Goal: Complete application form

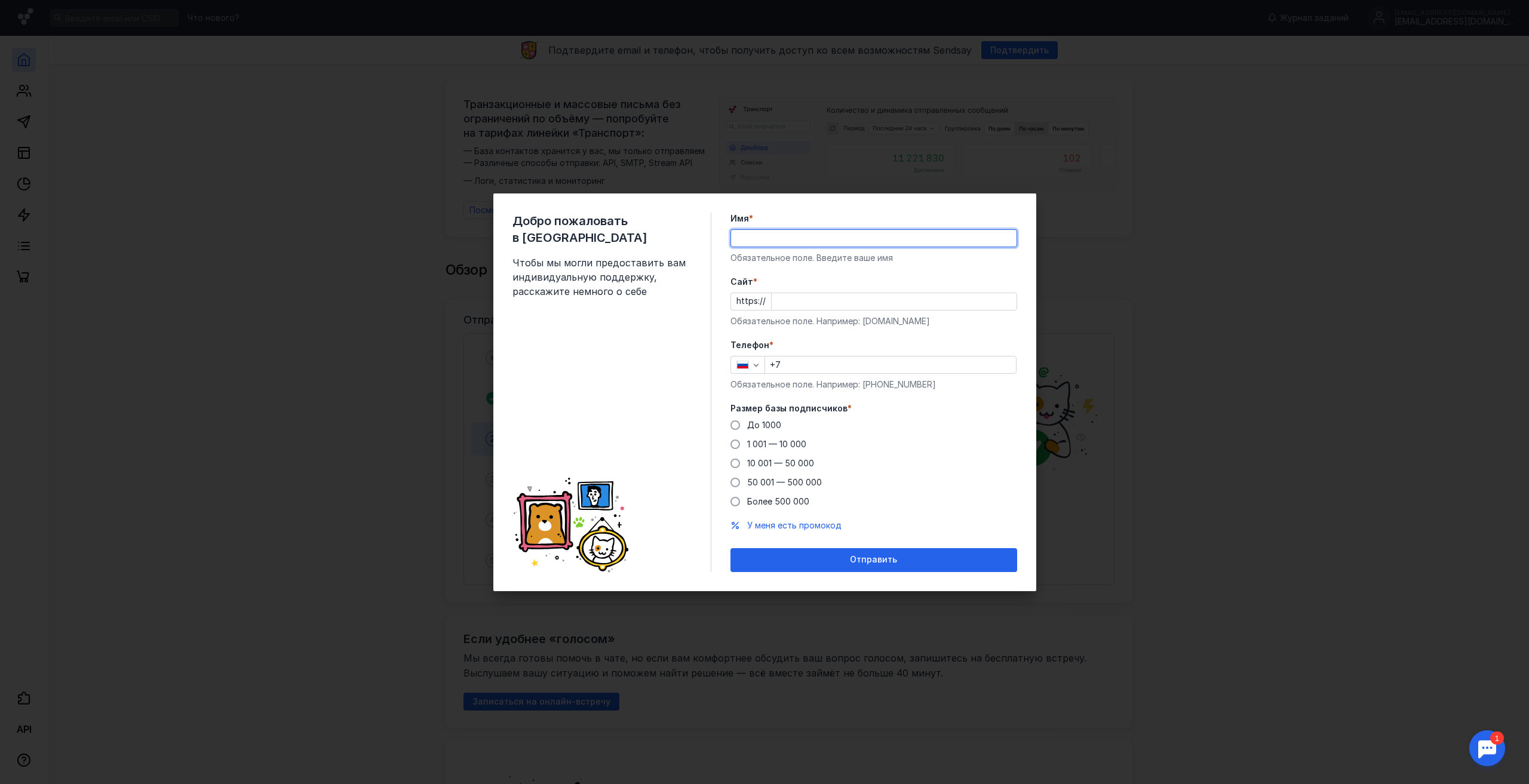
type input "B"
type input "[PERSON_NAME]"
click at [783, 304] on input "Cайт *" at bounding box center [894, 301] width 245 height 17
type input "[DOMAIN_NAME]"
click at [814, 358] on input "+7" at bounding box center [891, 365] width 251 height 17
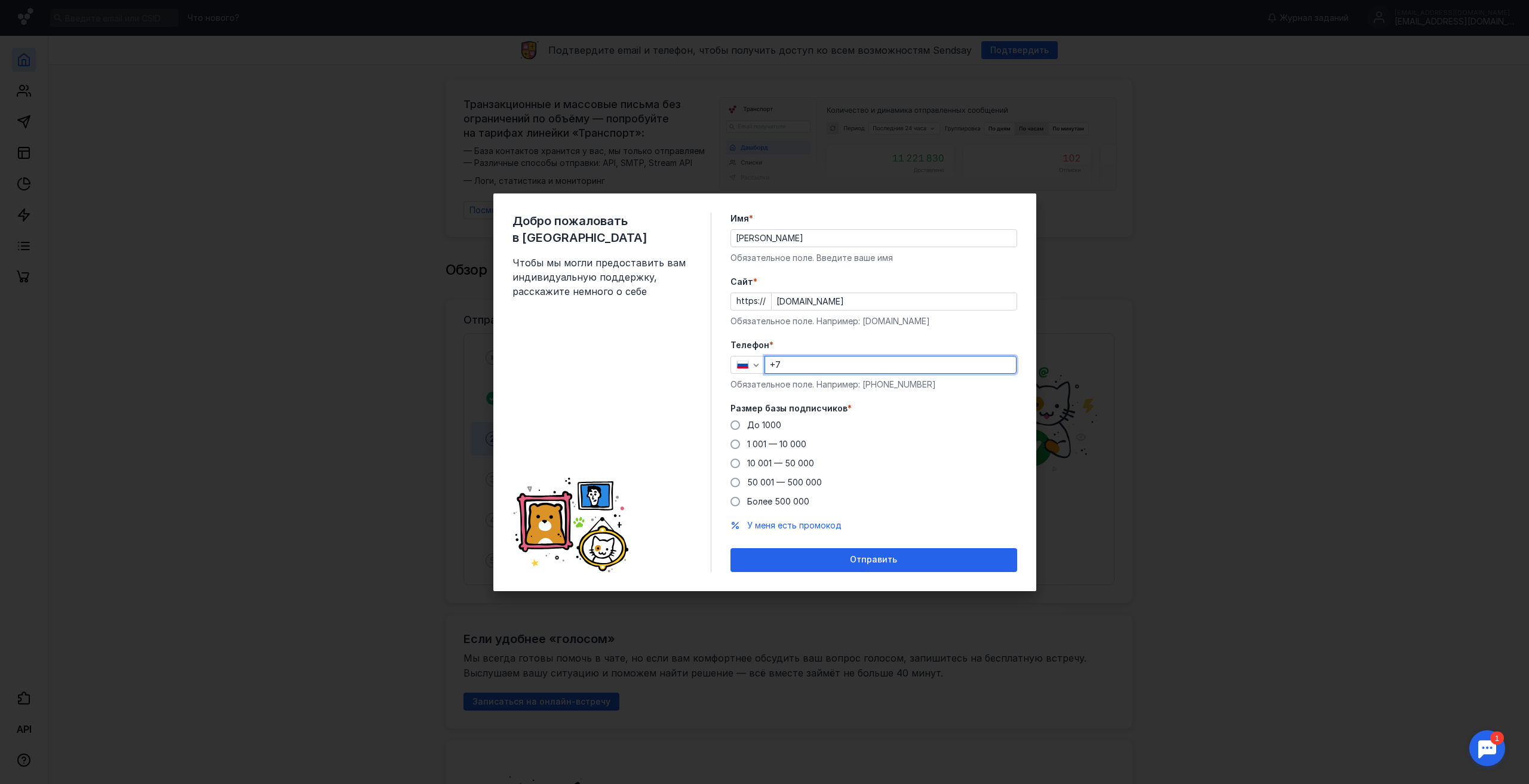
type input "[PHONE_NUMBER]"
click at [766, 487] on span "50 001 — 500 000" at bounding box center [785, 482] width 75 height 10
click at [0, 0] on input "50 001 — 500 000" at bounding box center [0, 0] width 0 height 0
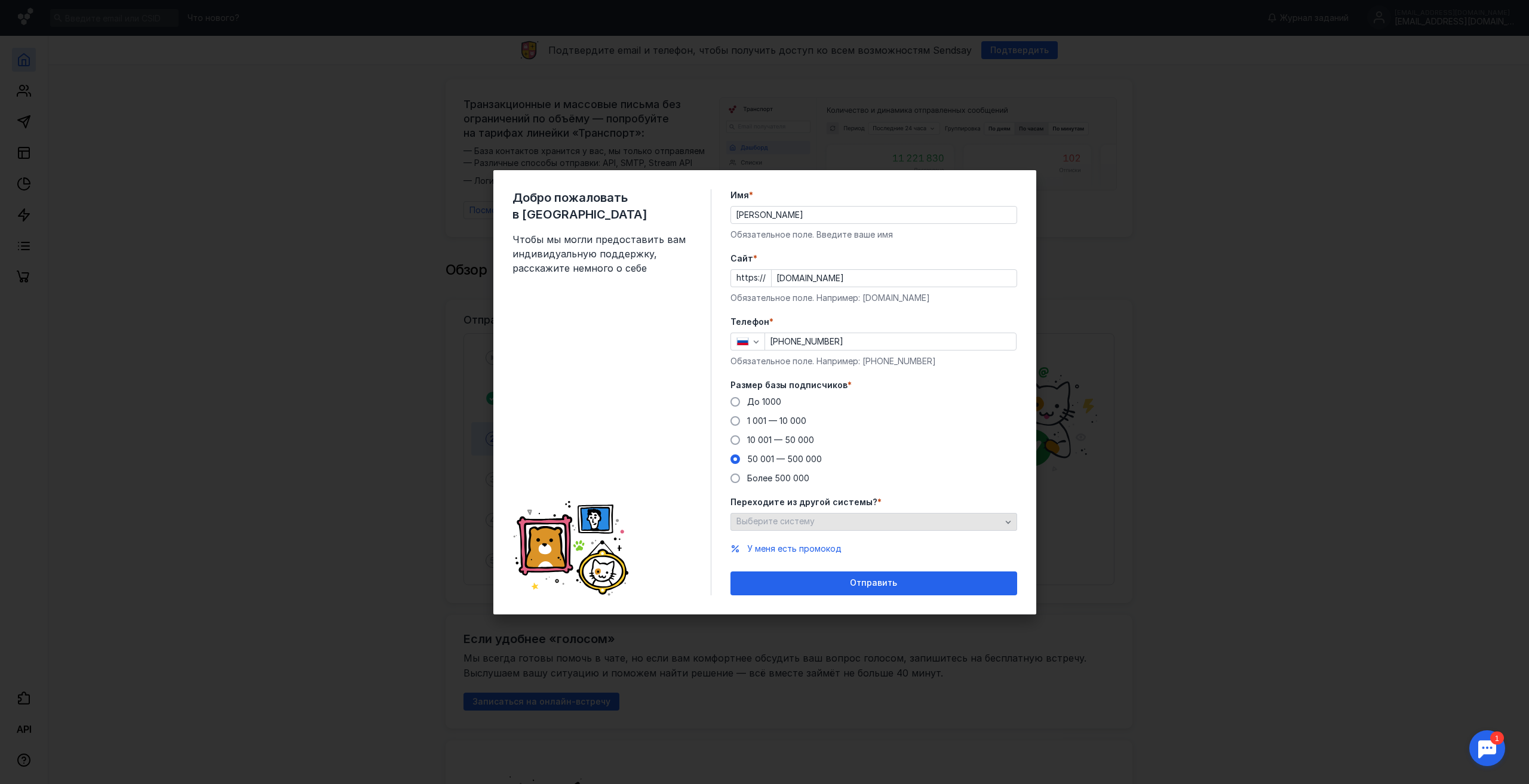
click at [768, 522] on span "Выберите систему" at bounding box center [776, 521] width 78 height 10
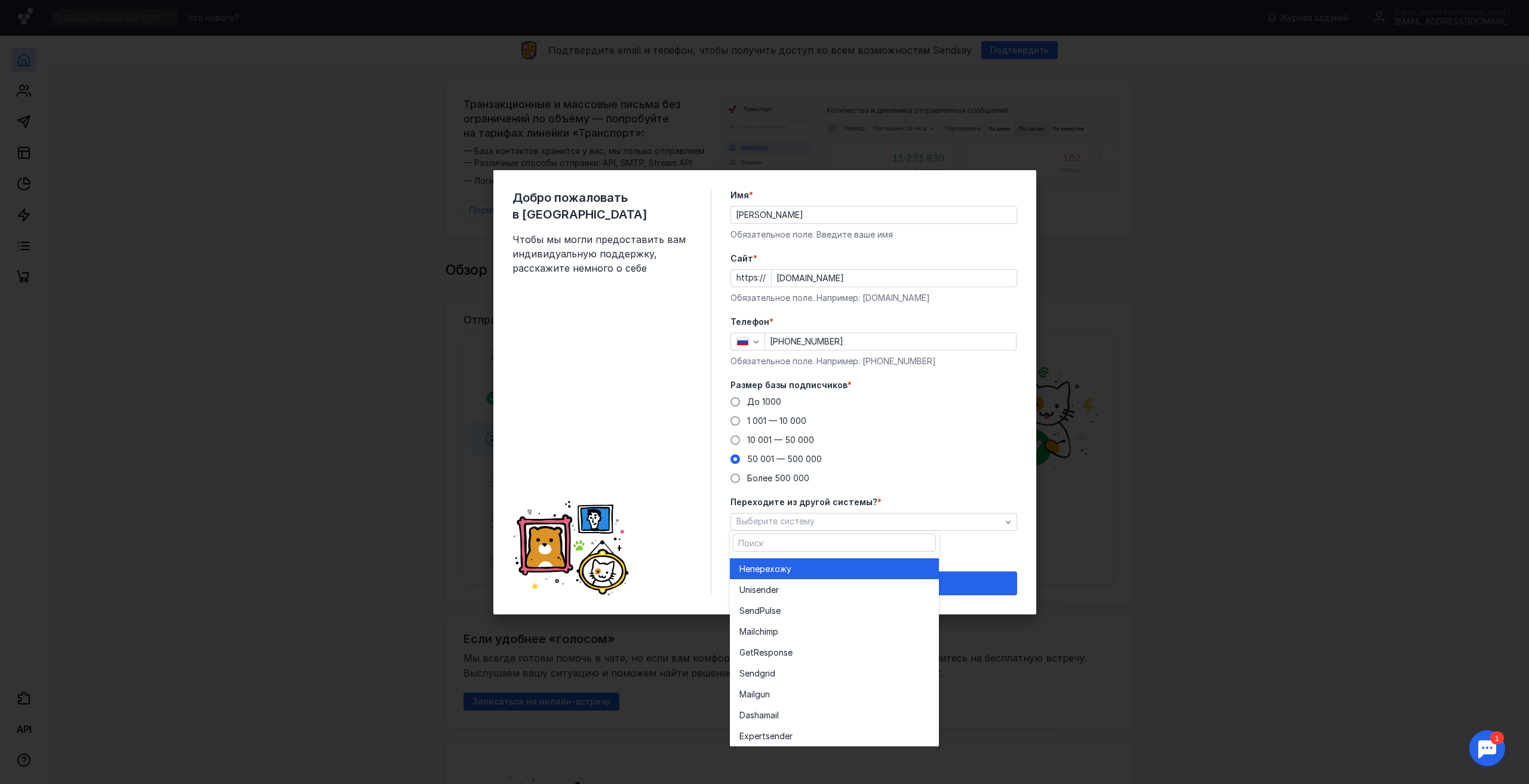
click at [770, 564] on span "перехожу" at bounding box center [771, 569] width 41 height 12
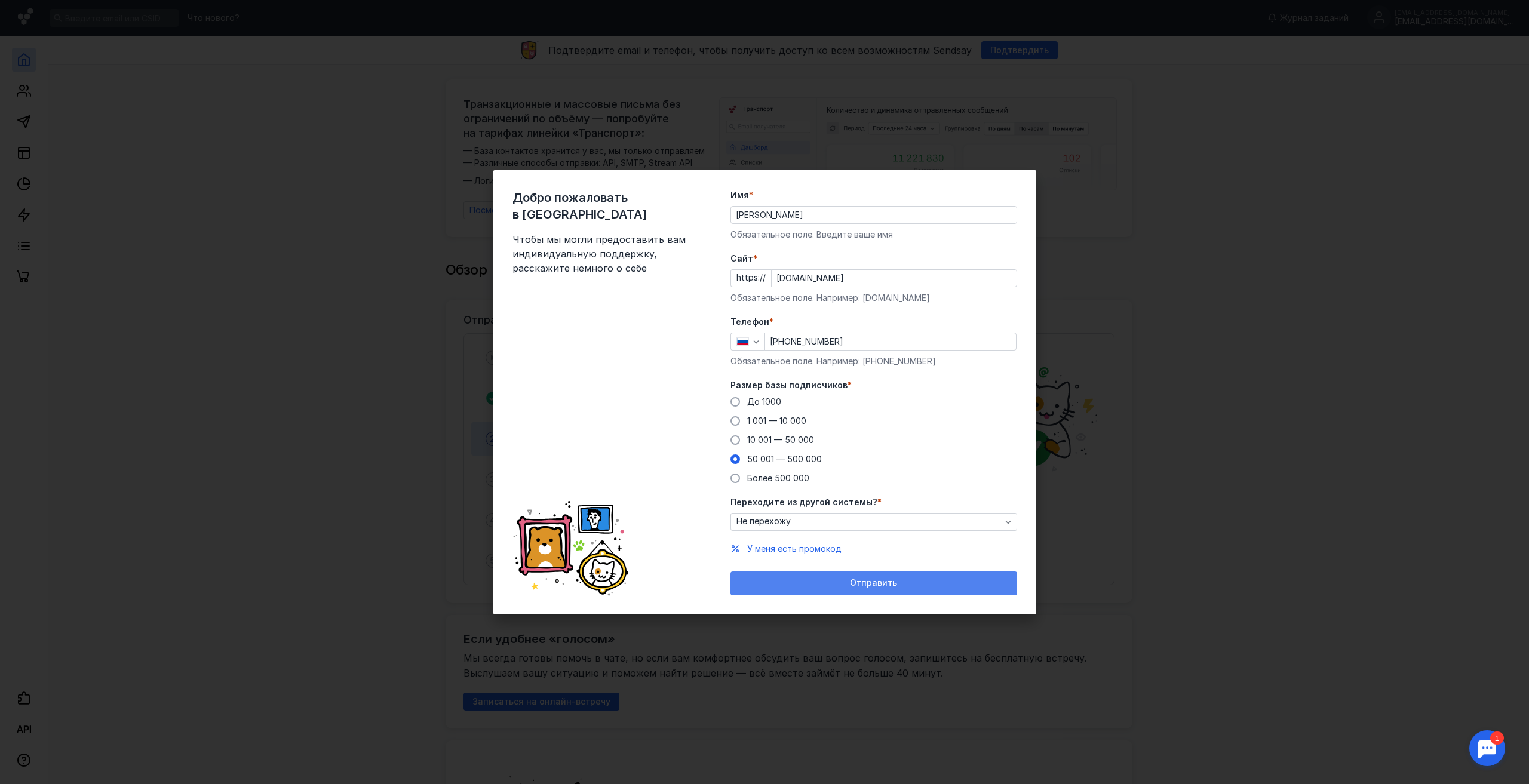
click at [866, 586] on span "Отправить" at bounding box center [874, 583] width 47 height 10
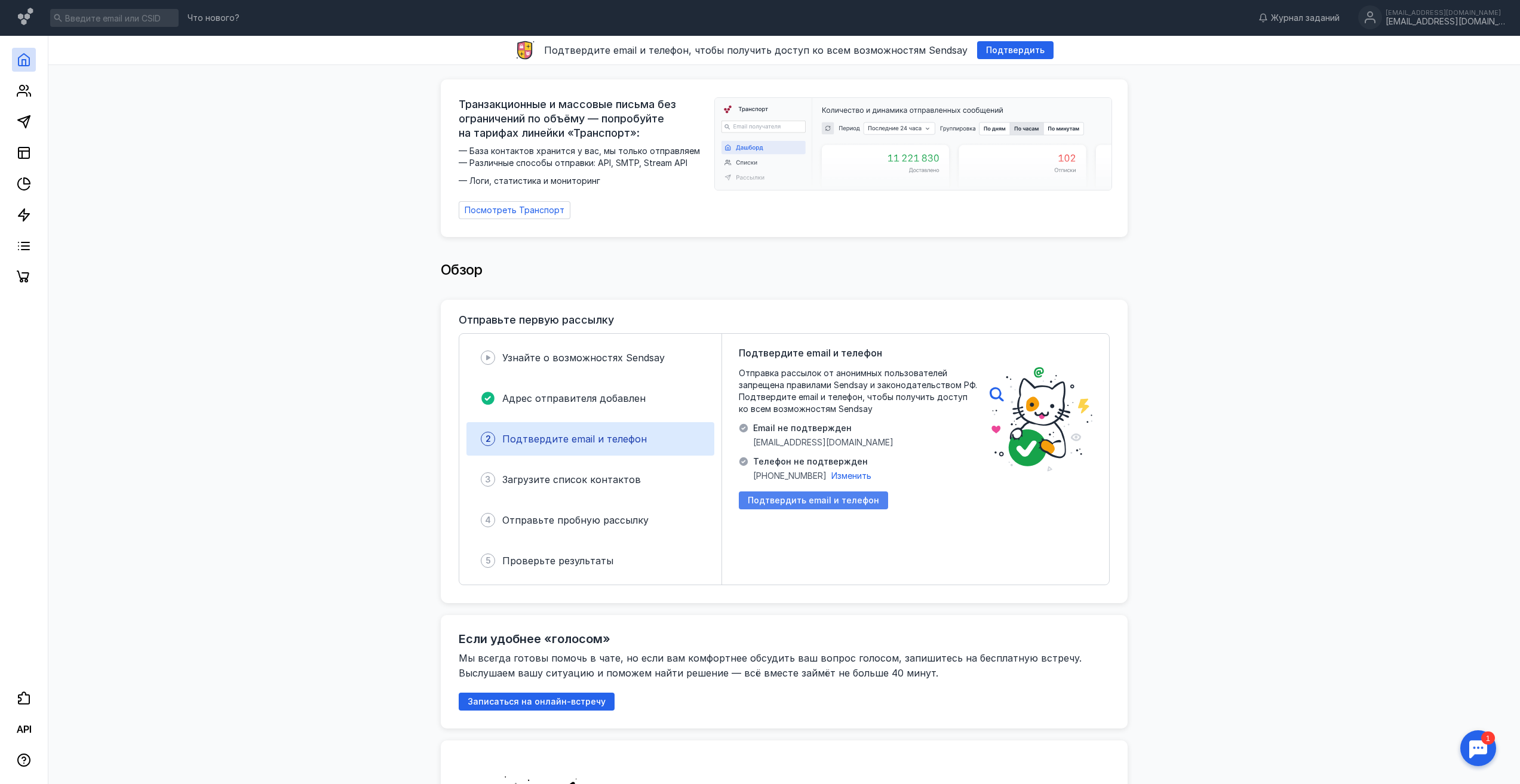
click at [796, 499] on span "Подтвердить email и телефон" at bounding box center [814, 501] width 131 height 10
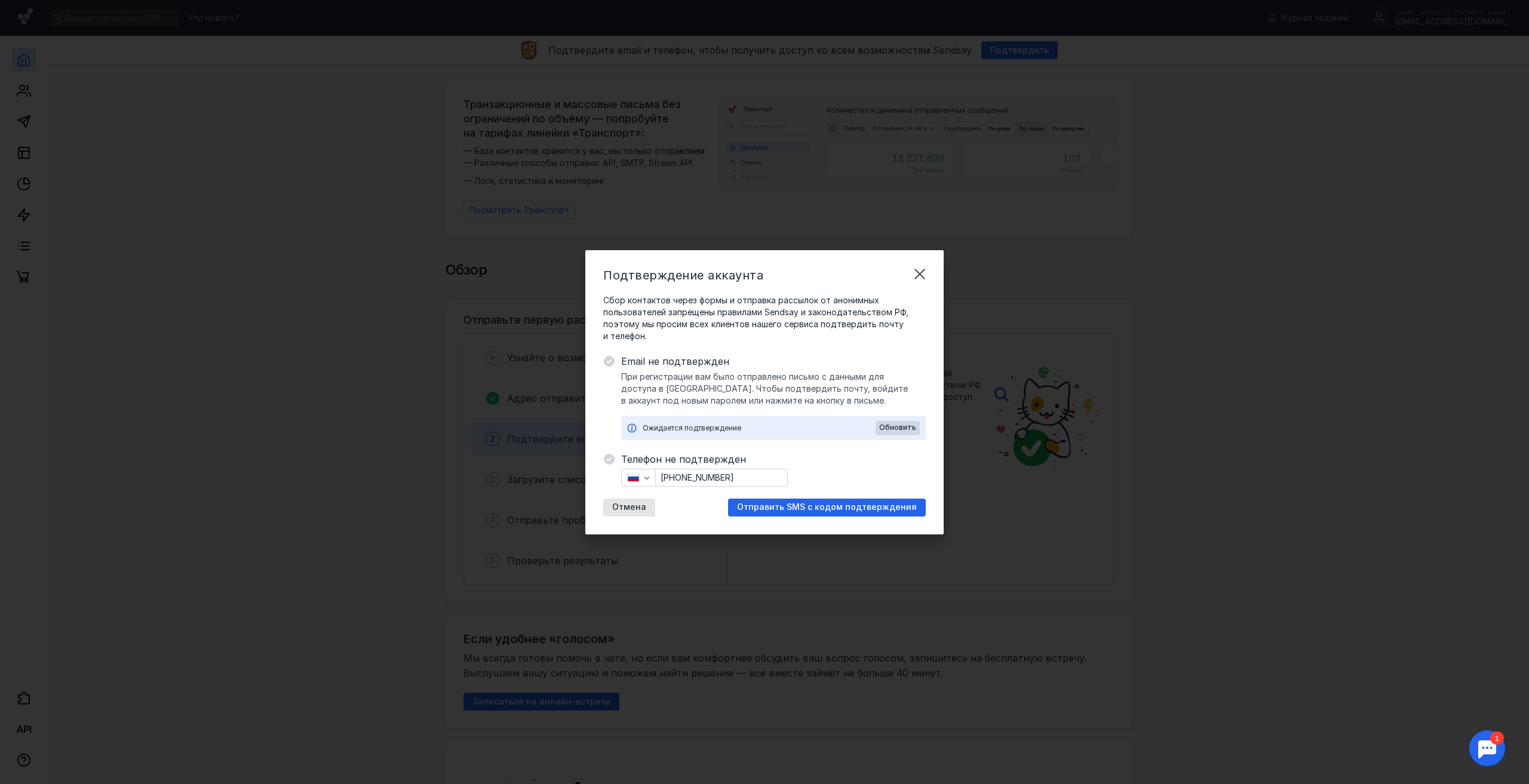
click at [803, 430] on div "Ожидается подтверждение" at bounding box center [759, 428] width 233 height 12
